Goal: Task Accomplishment & Management: Manage account settings

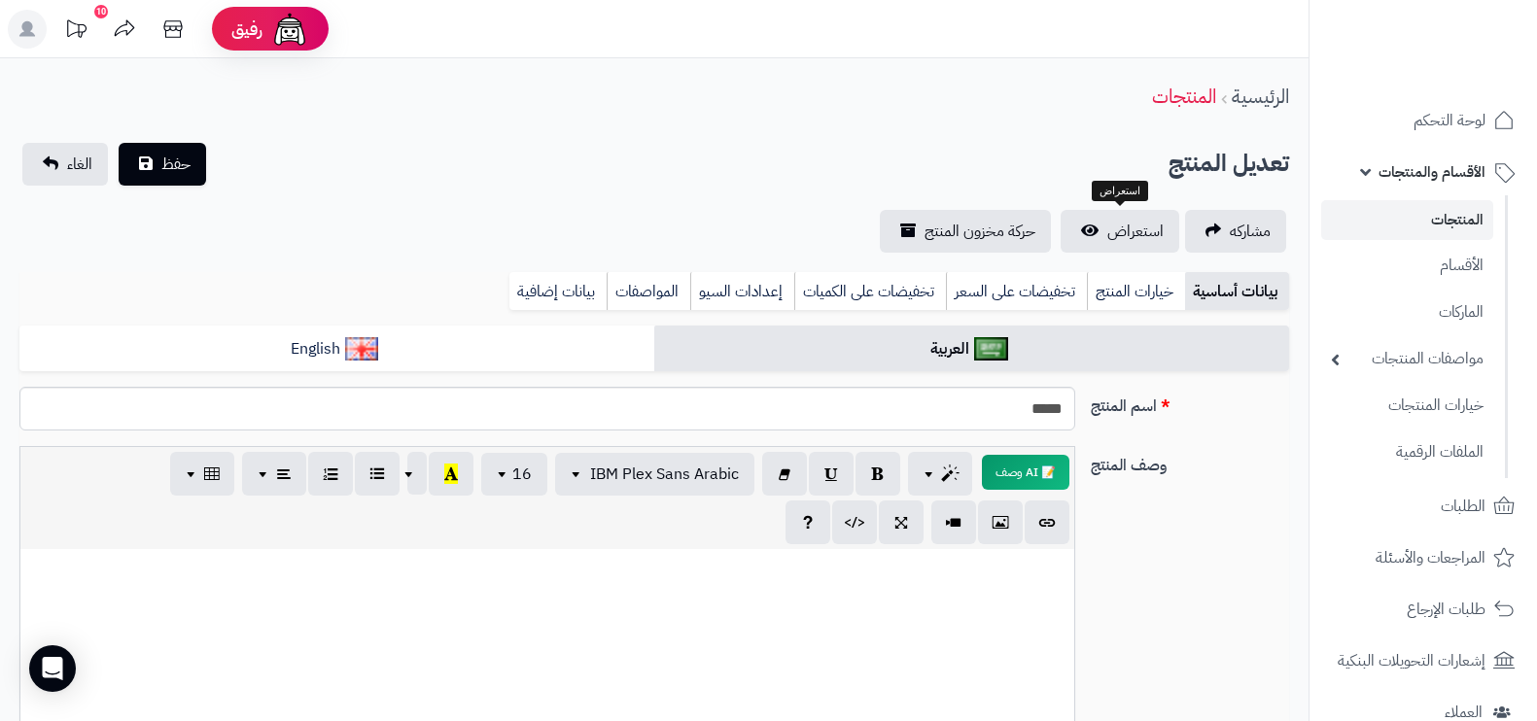
select select
click at [1444, 158] on span "الأقسام والمنتجات" at bounding box center [1432, 171] width 107 height 27
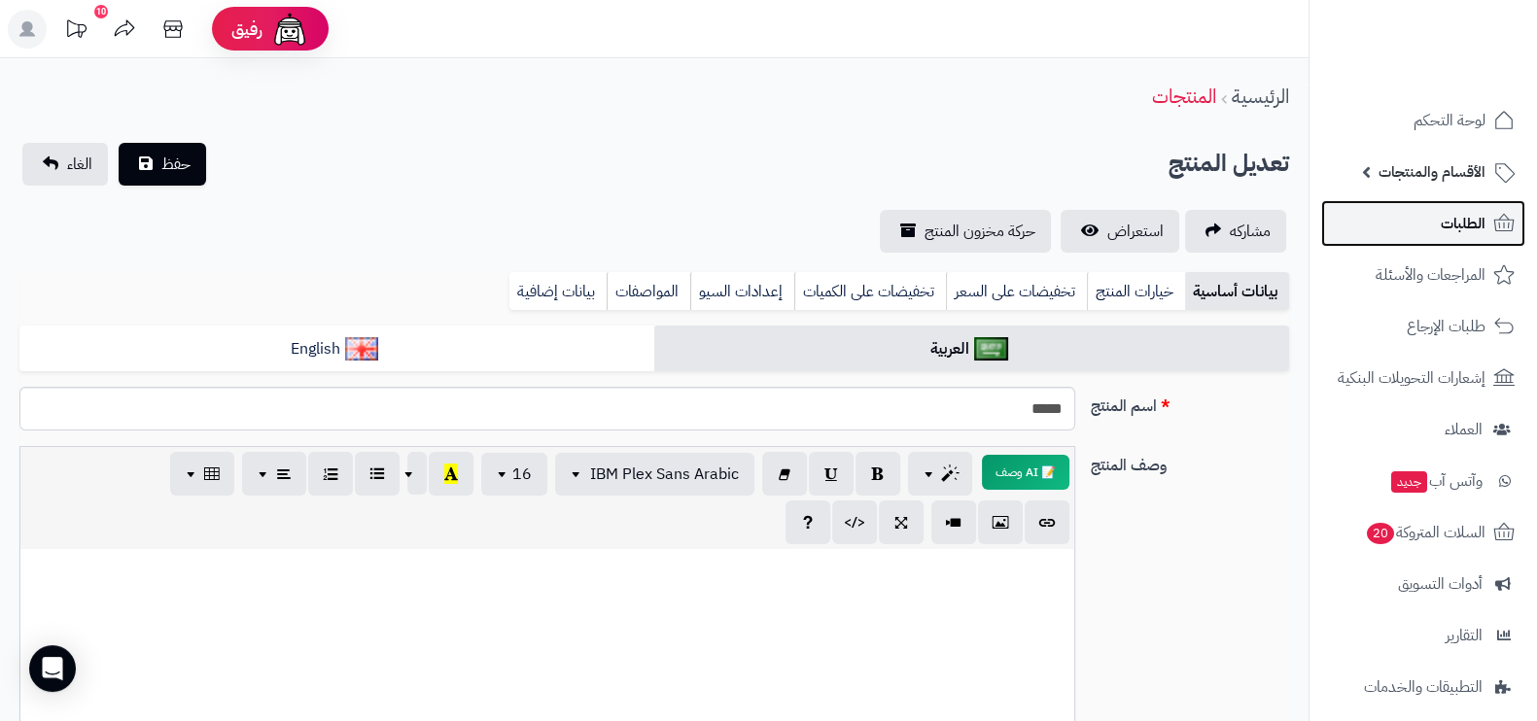
click at [1482, 214] on span "الطلبات" at bounding box center [1463, 223] width 45 height 27
